Goal: Obtain resource: Obtain resource

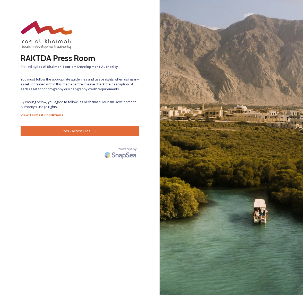
click at [71, 129] on button "Yes - Access Files" at bounding box center [80, 131] width 118 height 11
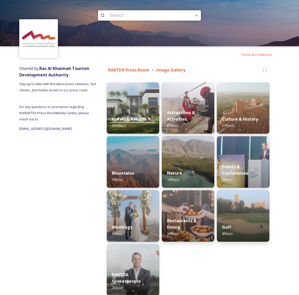
scroll to position [17, 0]
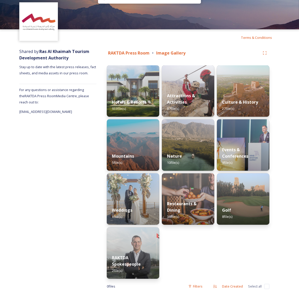
click at [41, 50] on strong "Ras Al Khaimah Tourism Development Authority" at bounding box center [54, 55] width 70 height 12
drag, startPoint x: 67, startPoint y: 59, endPoint x: 31, endPoint y: 49, distance: 37.5
click at [31, 49] on span "Shared by: Ras Al Khaimah Tourism Development Authority" at bounding box center [54, 55] width 70 height 12
click at [67, 94] on span "For any questions or assistance regarding the RAKTDA Press Room Media Centre, p…" at bounding box center [54, 95] width 70 height 17
click at [57, 110] on div "Shared by: Ras Al Khaimah Tourism Development Authority Stay up to date with th…" at bounding box center [57, 174] width 77 height 257
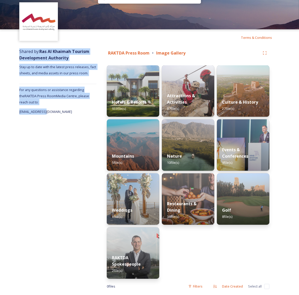
drag, startPoint x: 57, startPoint y: 110, endPoint x: 15, endPoint y: 52, distance: 72.1
click at [15, 52] on div "Shared by: Ras Al Khaimah Tourism Development Authority Stay up to date with th…" at bounding box center [149, 174] width 299 height 257
click at [50, 104] on div "Shared by: Ras Al Khaimah Tourism Development Authority Stay up to date with th…" at bounding box center [57, 174] width 77 height 257
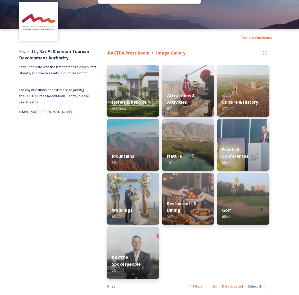
click at [56, 112] on div "Shared by: Ras Al Khaimah Tourism Development Authority Stay up to date with th…" at bounding box center [57, 174] width 77 height 257
click at [93, 122] on div "Shared by: Ras Al Khaimah Tourism Development Authority Stay up to date with th…" at bounding box center [57, 174] width 77 height 257
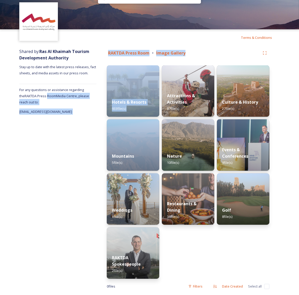
drag, startPoint x: 99, startPoint y: 123, endPoint x: 42, endPoint y: 97, distance: 62.5
click at [42, 97] on div "Shared by: Ras Al Khaimah Tourism Development Authority Stay up to date with th…" at bounding box center [149, 174] width 299 height 257
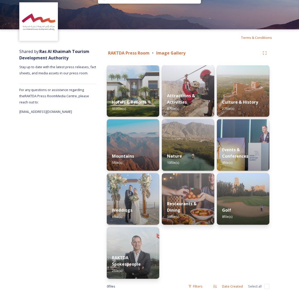
click at [8, 53] on div "Shared by: Ras Al Khaimah Tourism Development Authority Stay up to date with th…" at bounding box center [149, 174] width 299 height 257
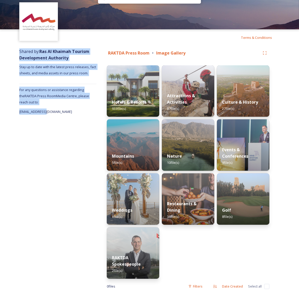
drag, startPoint x: 10, startPoint y: 50, endPoint x: 87, endPoint y: 122, distance: 105.0
click at [87, 122] on div "Shared by: Ras Al Khaimah Tourism Development Authority Stay up to date with th…" at bounding box center [149, 174] width 299 height 257
click at [85, 140] on div "Shared by: Ras Al Khaimah Tourism Development Authority Stay up to date with th…" at bounding box center [57, 174] width 77 height 257
click at [87, 141] on div "Shared by: Ras Al Khaimah Tourism Development Authority Stay up to date with th…" at bounding box center [57, 174] width 77 height 257
drag, startPoint x: 55, startPoint y: 112, endPoint x: 11, endPoint y: 50, distance: 76.1
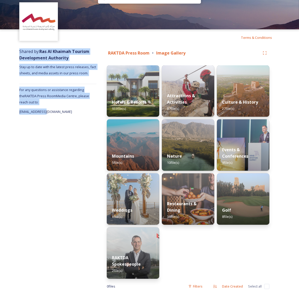
click at [11, 50] on div "Shared by: Ras Al Khaimah Tourism Development Authority Stay up to date with th…" at bounding box center [149, 174] width 299 height 257
click at [93, 118] on div "Shared by: Ras Al Khaimah Tourism Development Authority Stay up to date with th…" at bounding box center [57, 174] width 77 height 257
drag, startPoint x: 96, startPoint y: 114, endPoint x: 16, endPoint y: 53, distance: 100.2
click at [16, 53] on div "Shared by: Ras Al Khaimah Tourism Development Authority Stay up to date with th…" at bounding box center [149, 174] width 299 height 257
click at [76, 168] on div "Shared by: Ras Al Khaimah Tourism Development Authority Stay up to date with th…" at bounding box center [57, 174] width 77 height 257
